Goal: Obtain resource: Download file/media

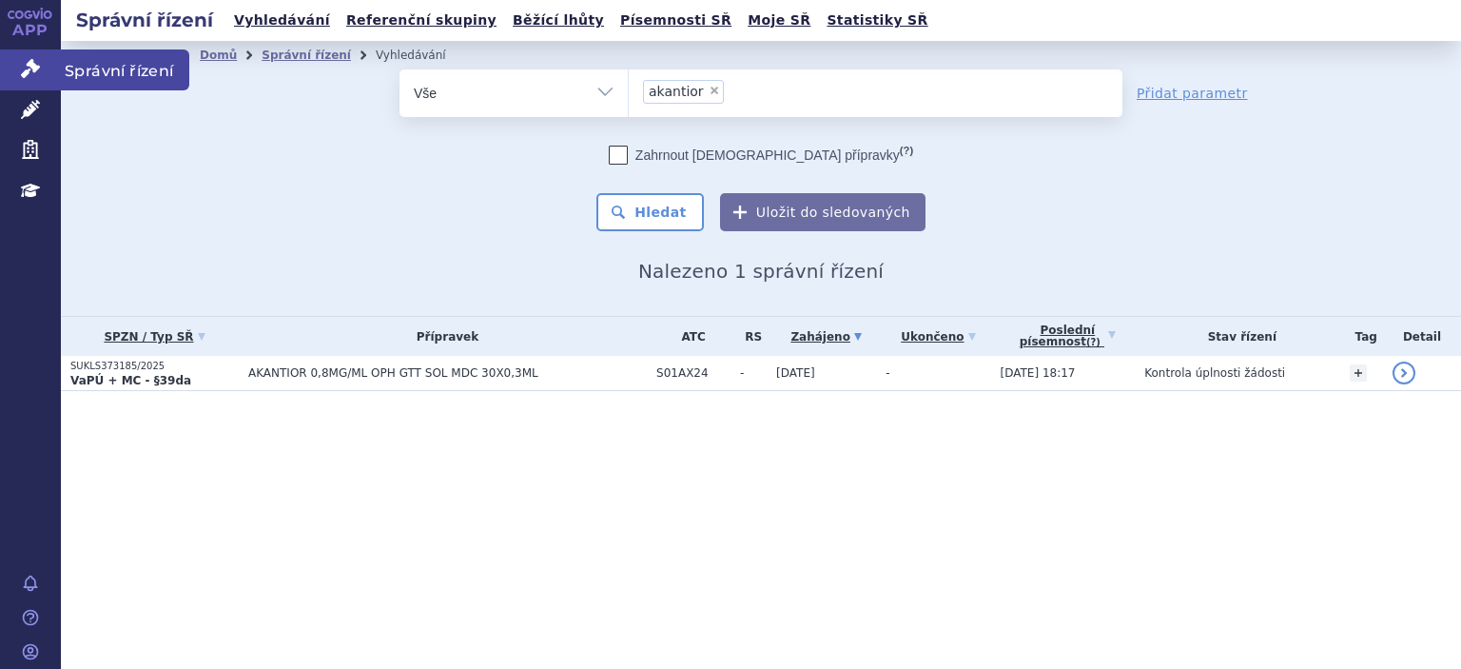
click at [93, 75] on span "Správní řízení" at bounding box center [125, 69] width 128 height 40
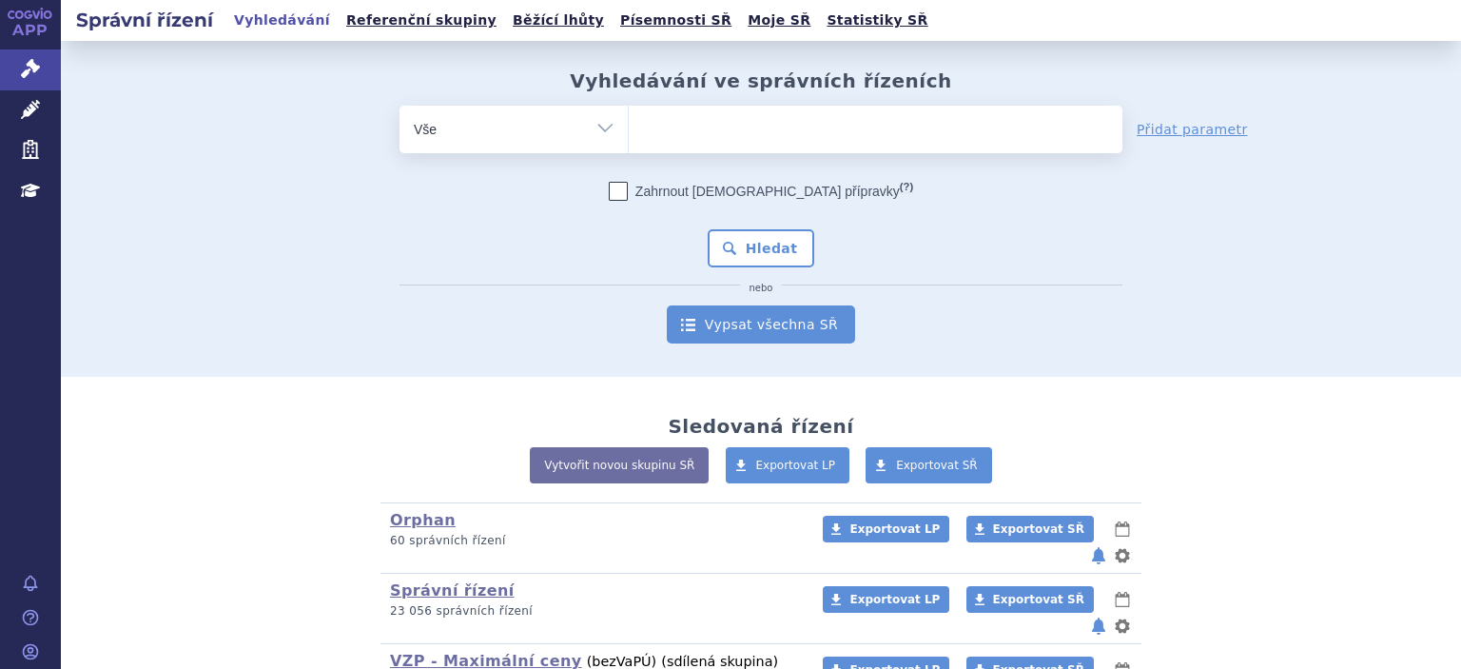
click at [762, 325] on link "Vypsat všechna SŘ" at bounding box center [761, 324] width 188 height 38
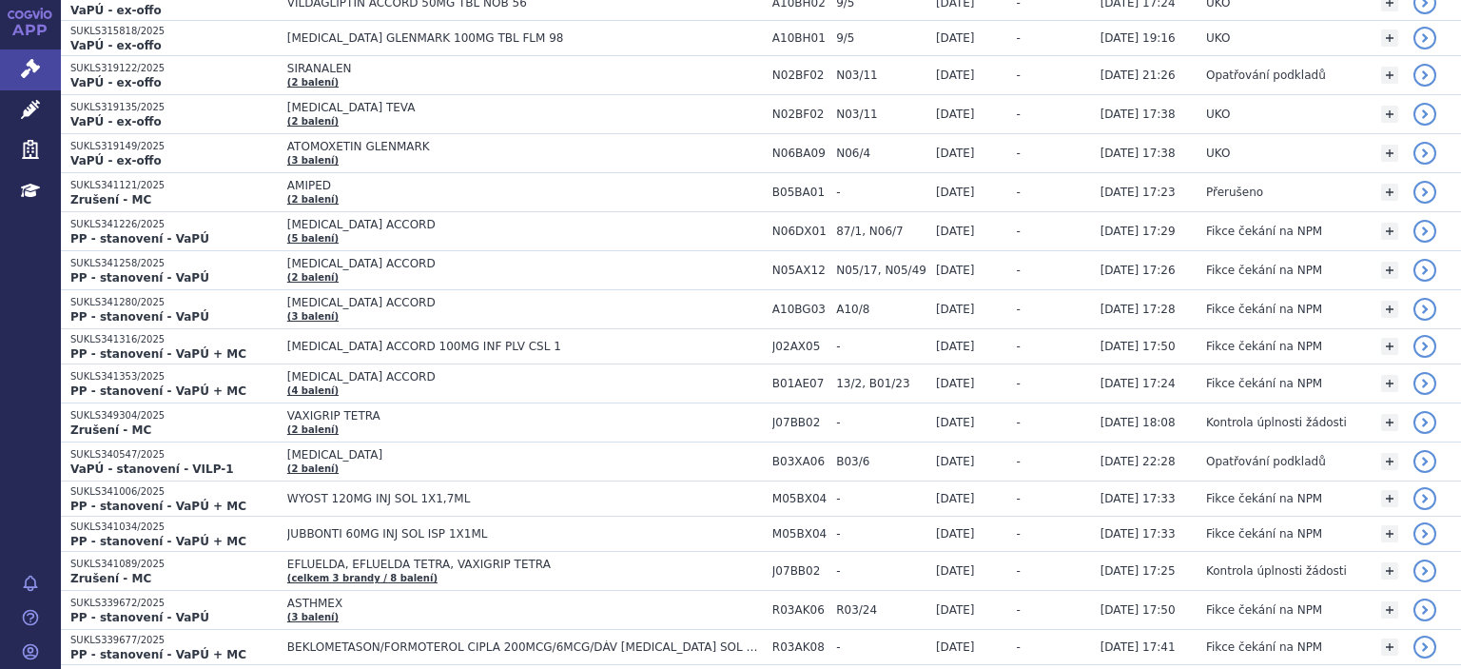
scroll to position [3192, 0]
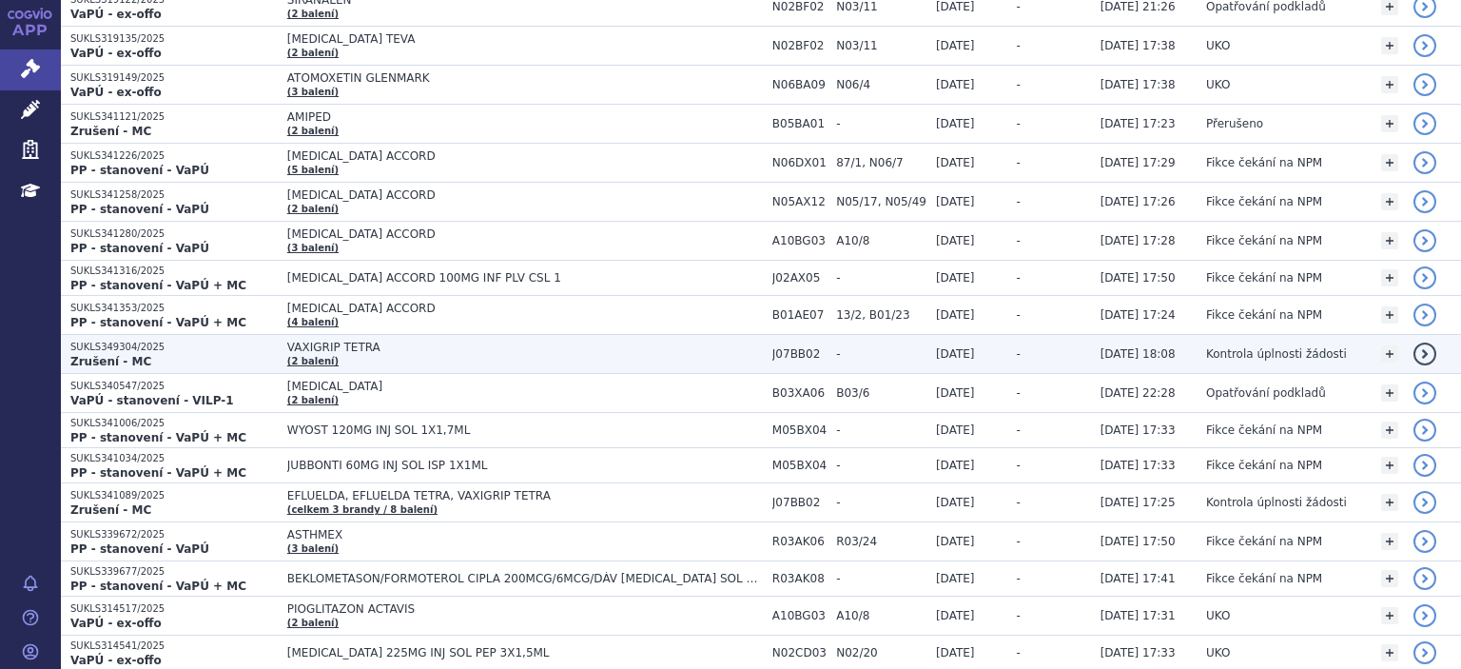
click at [98, 355] on strong "Zrušení - MC" at bounding box center [110, 361] width 81 height 13
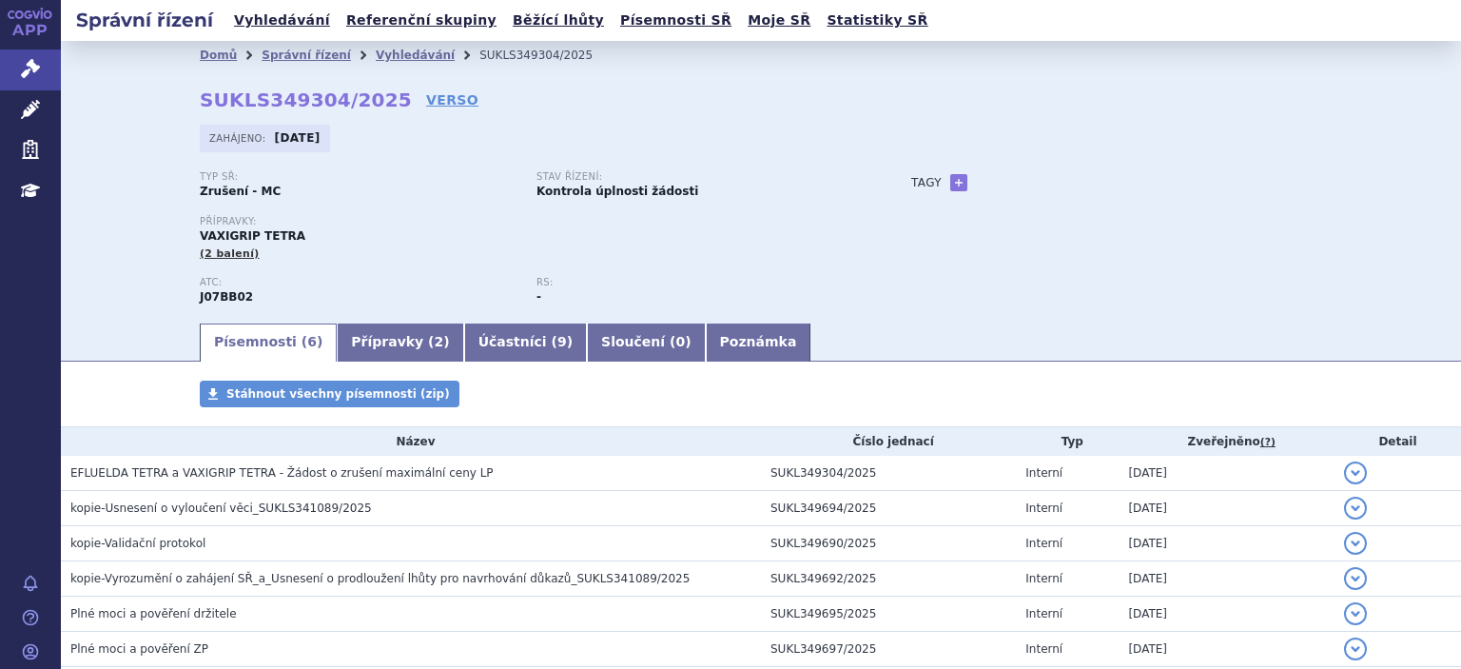
scroll to position [113, 0]
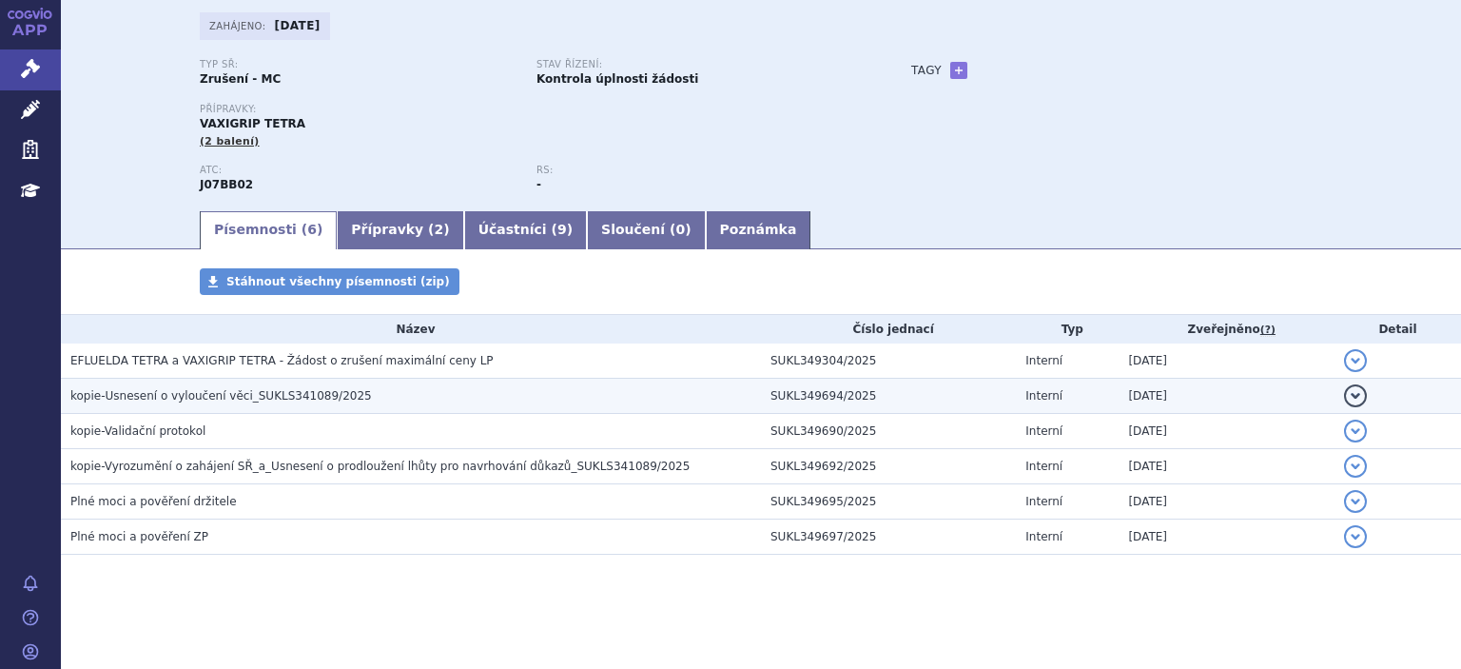
click at [168, 409] on td "kopie-Usnesení o vyloučení věci_SUKLS341089/2025" at bounding box center [411, 395] width 700 height 35
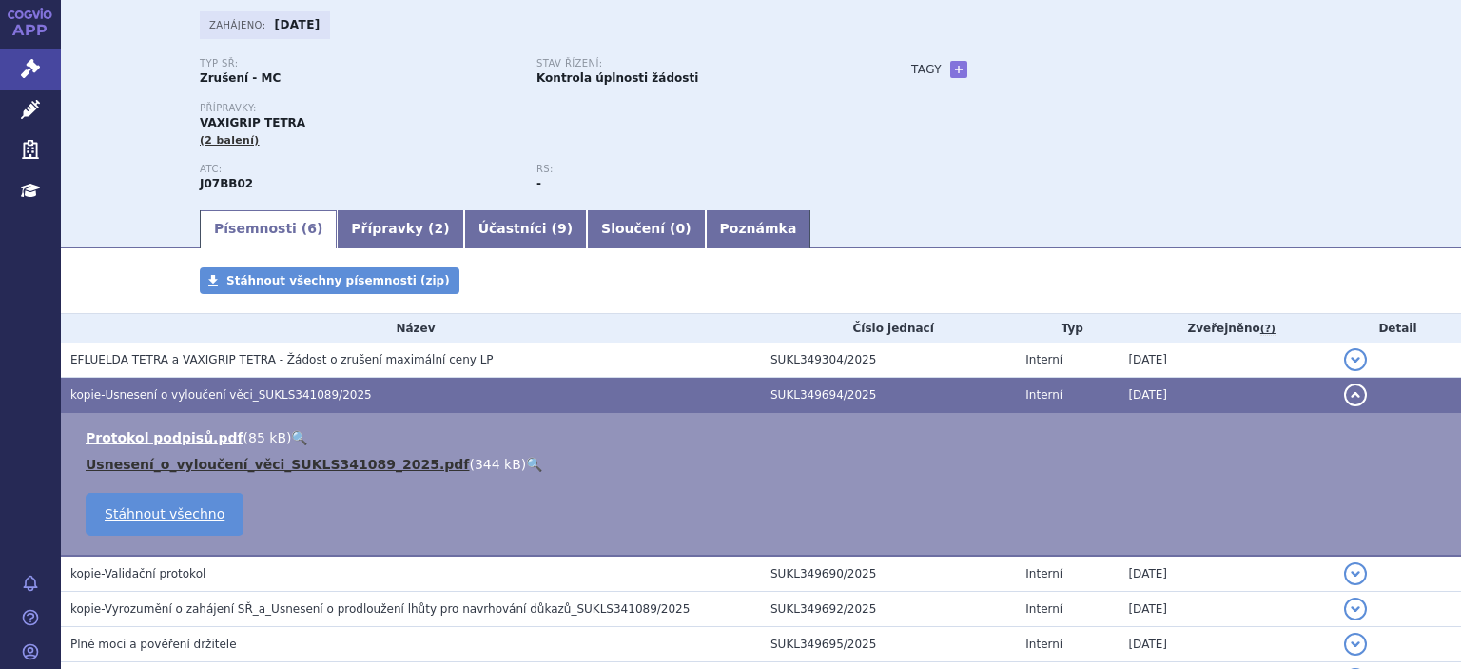
click at [188, 466] on link "Usnesení_o_vyloučení_věci_SUKLS341089_2025.pdf" at bounding box center [277, 463] width 383 height 15
